Goal: Book appointment/travel/reservation

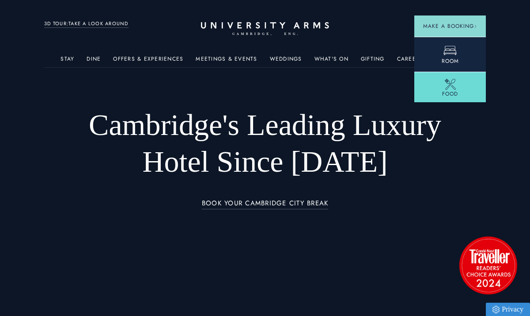
click at [447, 53] on icon at bounding box center [450, 50] width 13 height 13
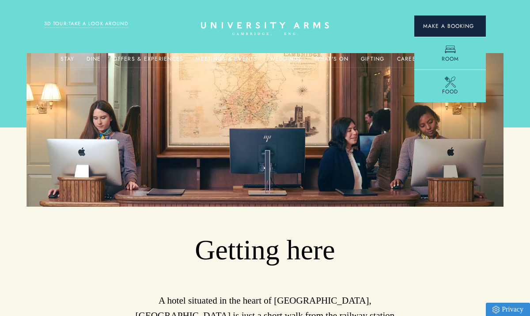
click at [449, 20] on button "Make a Booking" at bounding box center [451, 25] width 72 height 21
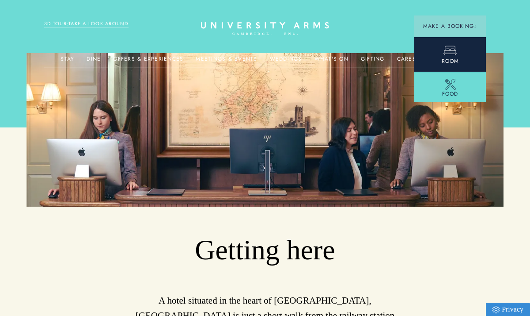
click at [446, 53] on icon at bounding box center [450, 50] width 13 height 9
